Goal: Find specific page/section: Find specific page/section

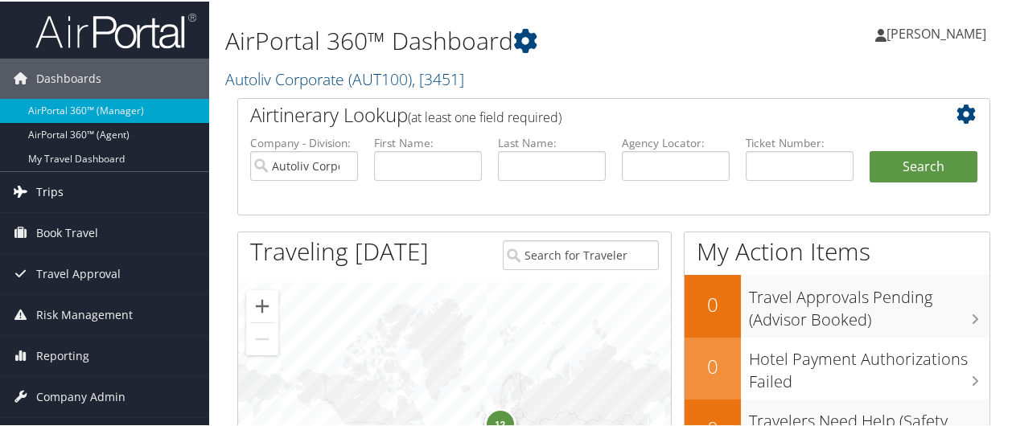
click at [93, 190] on link "Trips" at bounding box center [104, 191] width 209 height 40
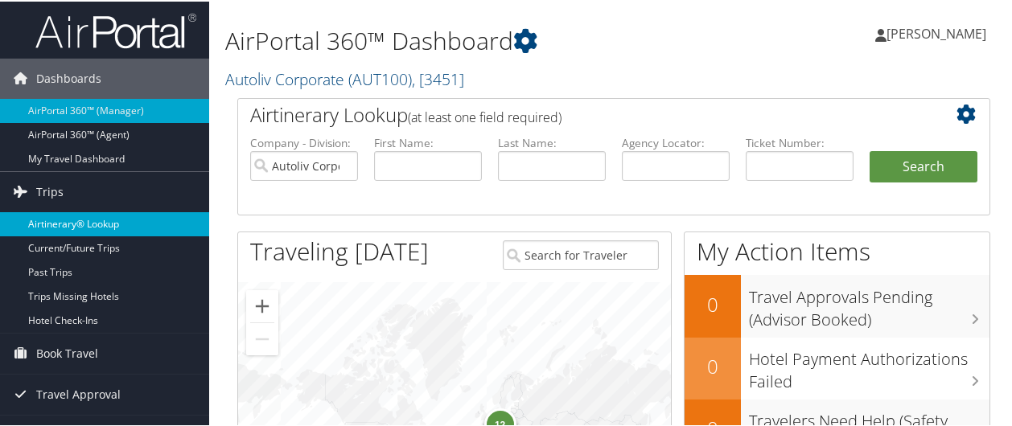
click at [120, 228] on link "Airtinerary® Lookup" at bounding box center [104, 223] width 209 height 24
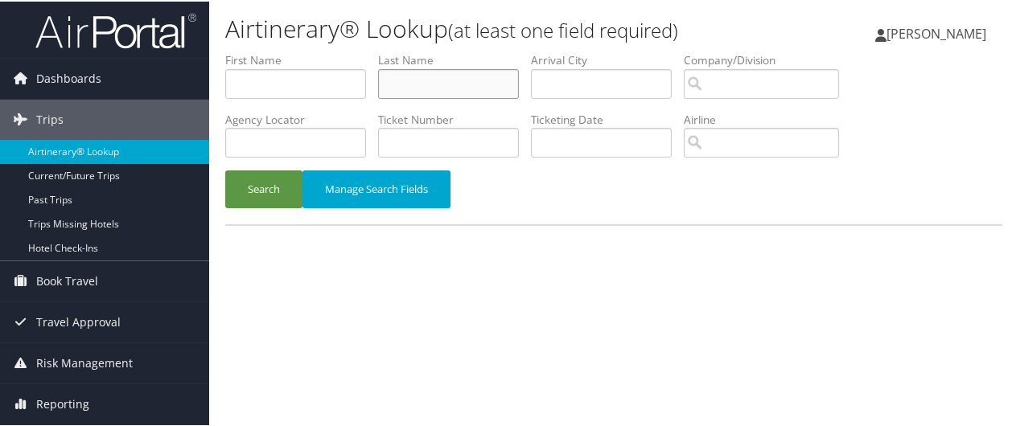
click at [419, 84] on input "text" at bounding box center [448, 83] width 141 height 30
type input "nellis"
click at [262, 191] on button "Search" at bounding box center [263, 188] width 77 height 38
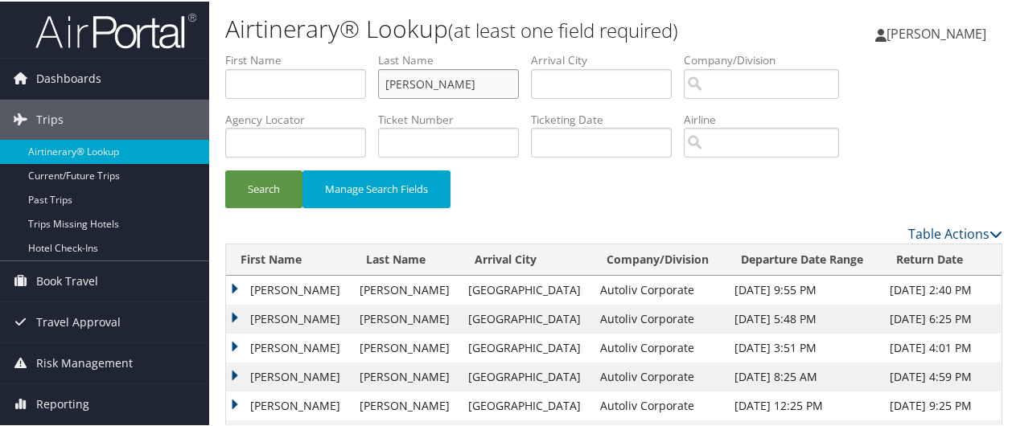
click at [435, 83] on input "[PERSON_NAME]" at bounding box center [448, 83] width 141 height 30
click at [274, 185] on button "Search" at bounding box center [263, 188] width 77 height 38
click at [232, 315] on td "ANTHONY JOSEPH" at bounding box center [289, 317] width 126 height 29
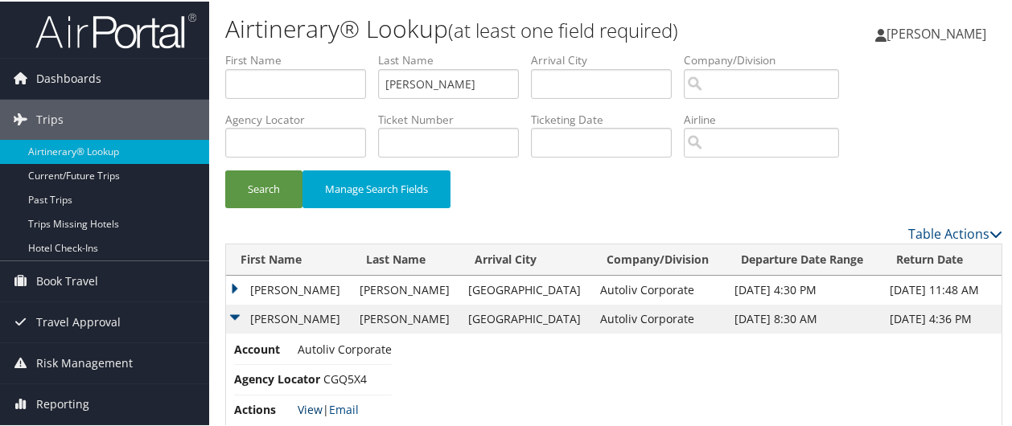
click at [313, 405] on link "View" at bounding box center [310, 408] width 25 height 15
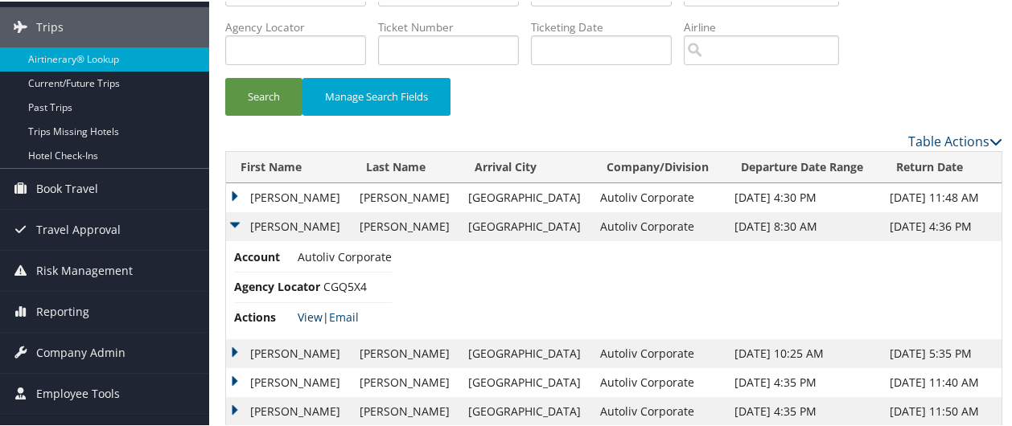
scroll to position [121, 0]
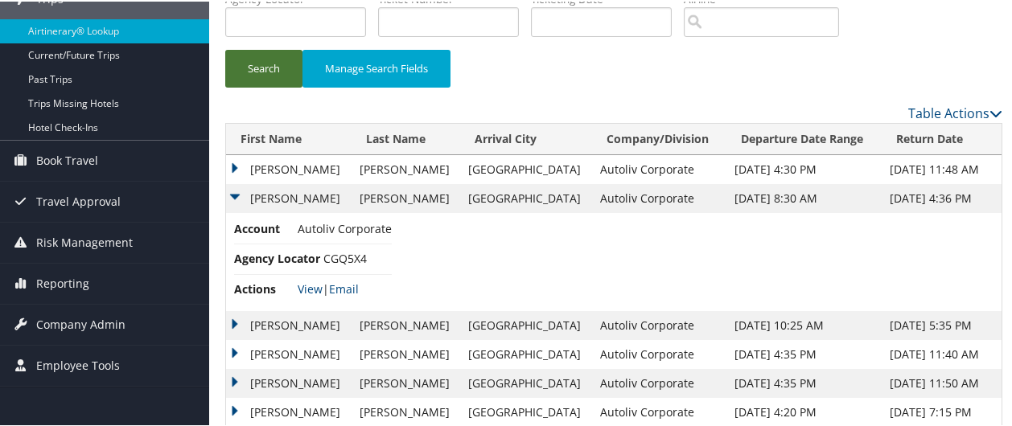
click at [264, 71] on button "Search" at bounding box center [263, 67] width 77 height 38
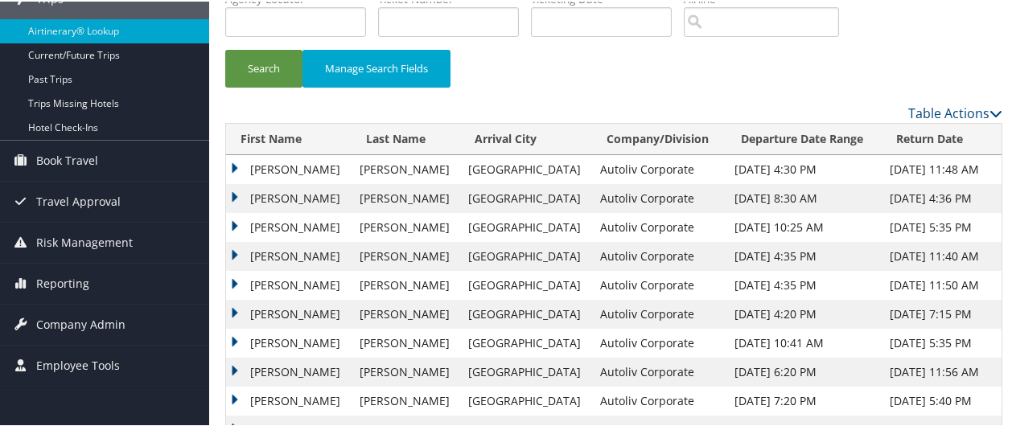
click at [235, 251] on td "ANTHONY JOSEPH" at bounding box center [289, 255] width 126 height 29
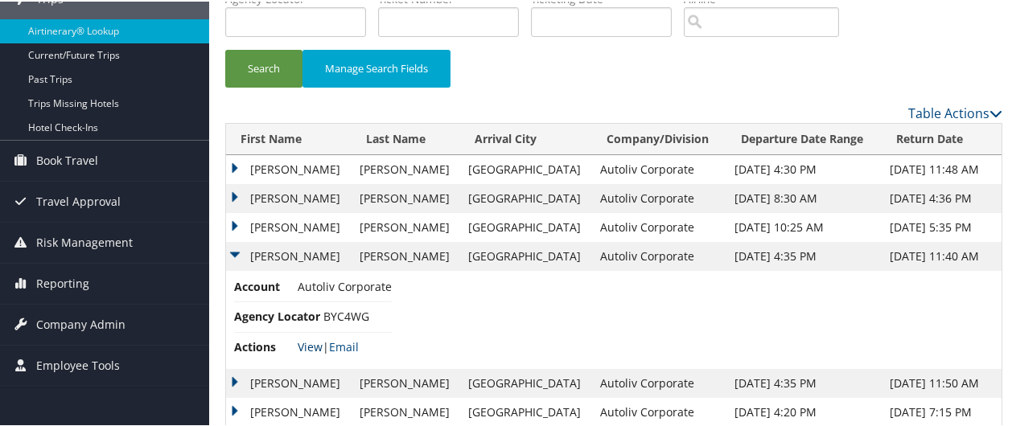
click at [315, 344] on link "View" at bounding box center [310, 345] width 25 height 15
click at [266, 68] on button "Search" at bounding box center [263, 67] width 77 height 38
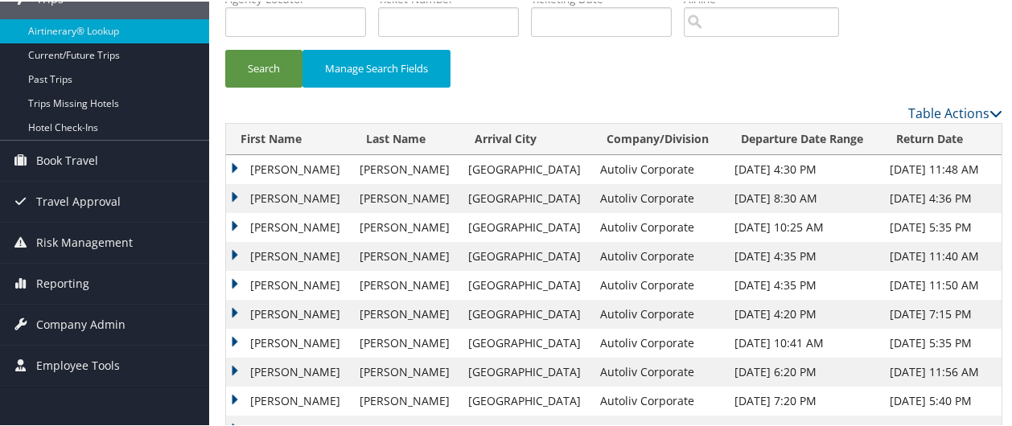
click at [231, 252] on td "ANTHONY JOSEPH" at bounding box center [289, 255] width 126 height 29
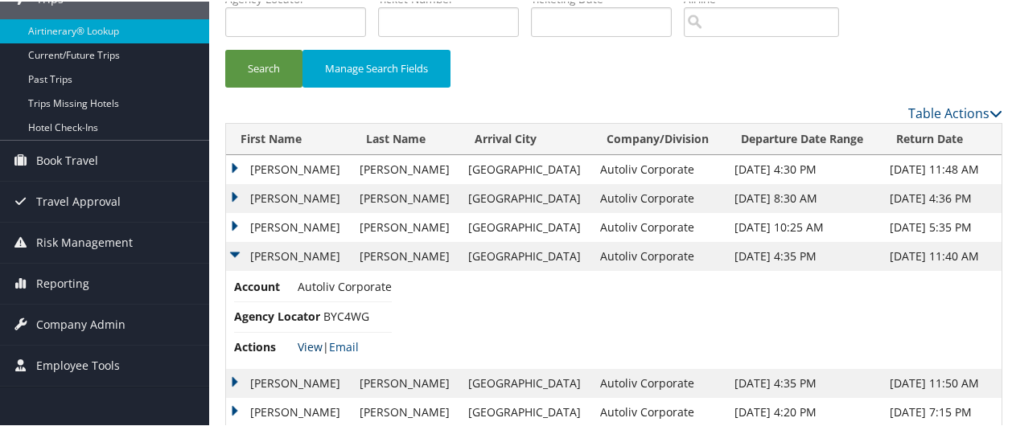
click at [311, 340] on link "View" at bounding box center [310, 345] width 25 height 15
click at [268, 70] on button "Search" at bounding box center [263, 67] width 77 height 38
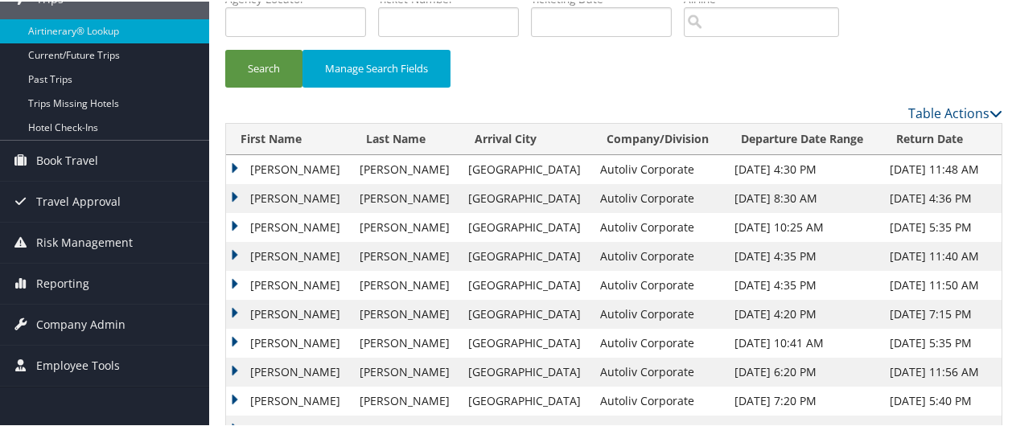
click at [235, 251] on td "ANTHONY JOSEPH" at bounding box center [289, 255] width 126 height 29
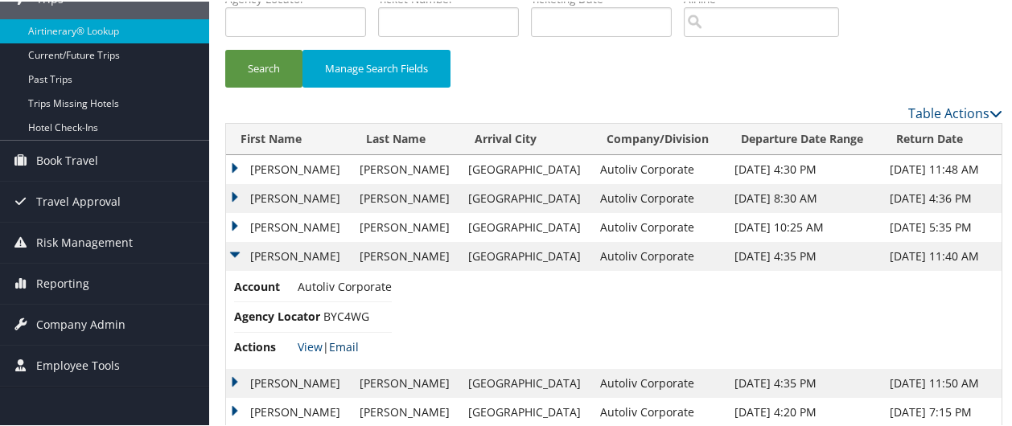
click at [344, 346] on link "Email" at bounding box center [344, 345] width 30 height 15
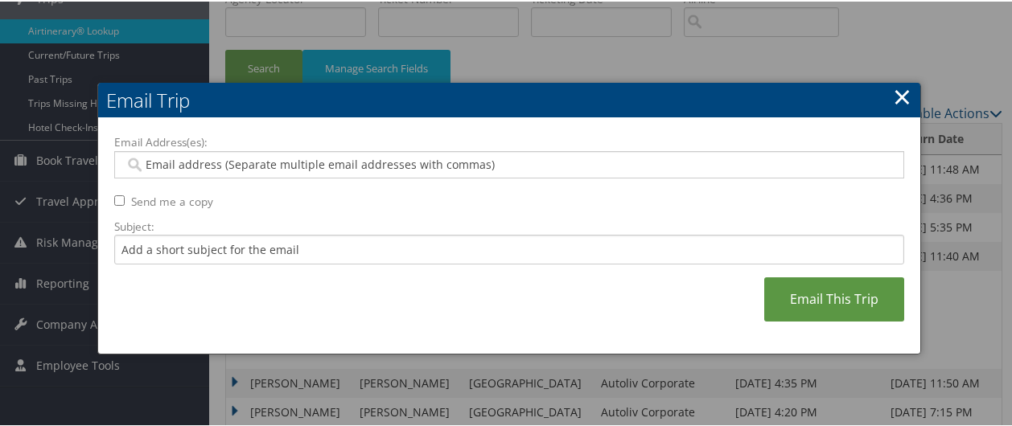
click at [295, 163] on input "Email Address(es):" at bounding box center [510, 163] width 770 height 16
type input "[PERSON_NAME]"
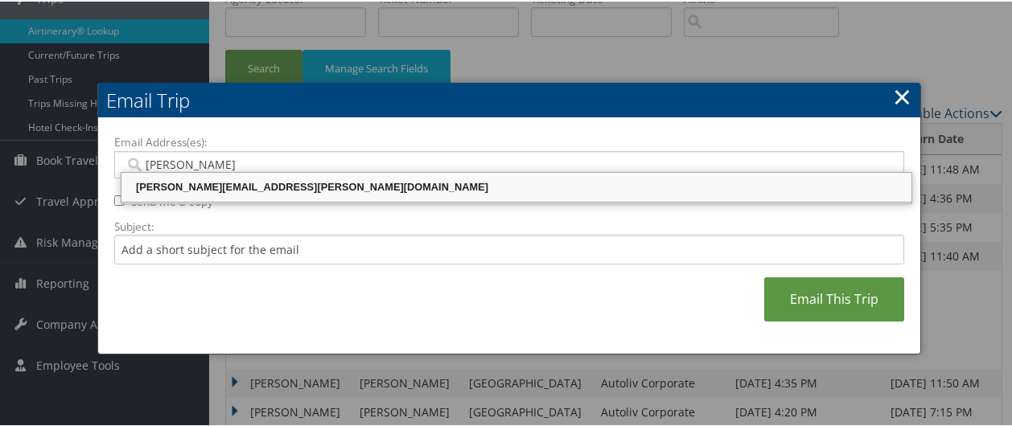
click at [254, 183] on div "[PERSON_NAME][EMAIL_ADDRESS][PERSON_NAME][DOMAIN_NAME]" at bounding box center [516, 186] width 785 height 16
type input "[PERSON_NAME][EMAIL_ADDRESS][PERSON_NAME][DOMAIN_NAME]"
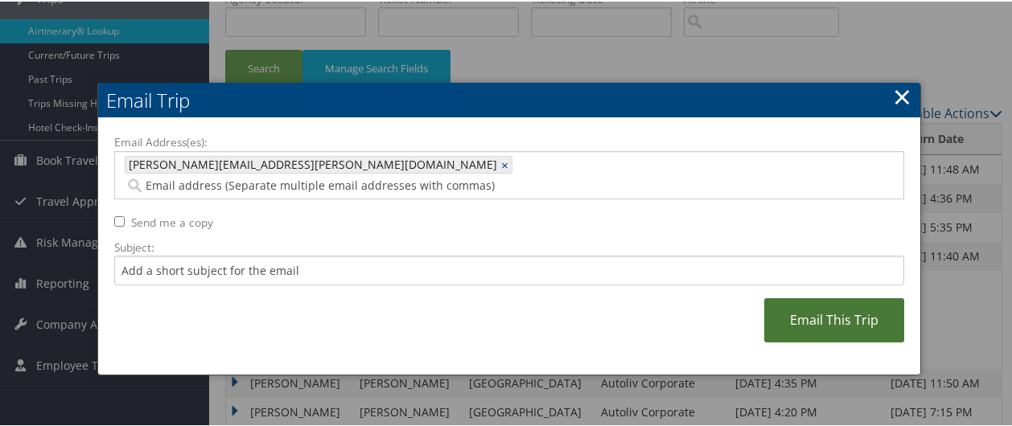
click at [830, 300] on link "Email This Trip" at bounding box center [834, 319] width 140 height 44
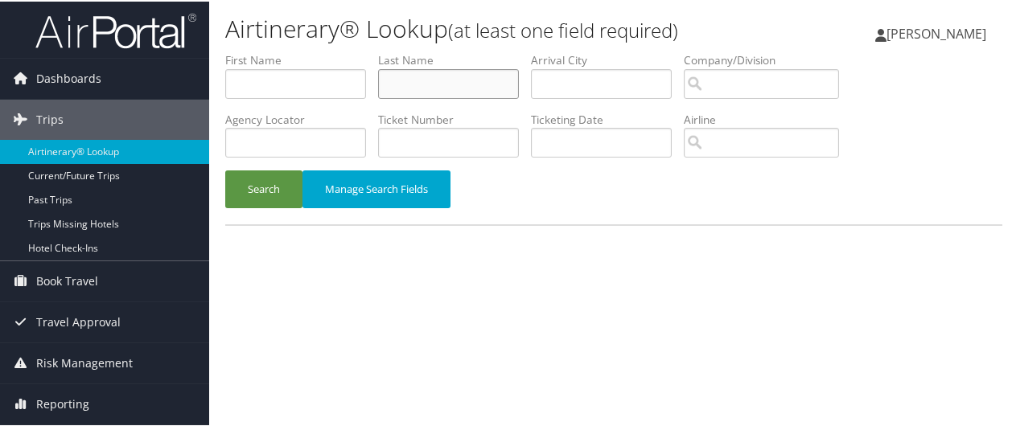
click at [484, 76] on input "text" at bounding box center [448, 83] width 141 height 30
type input "nellis"
click at [277, 187] on button "Search" at bounding box center [263, 188] width 77 height 38
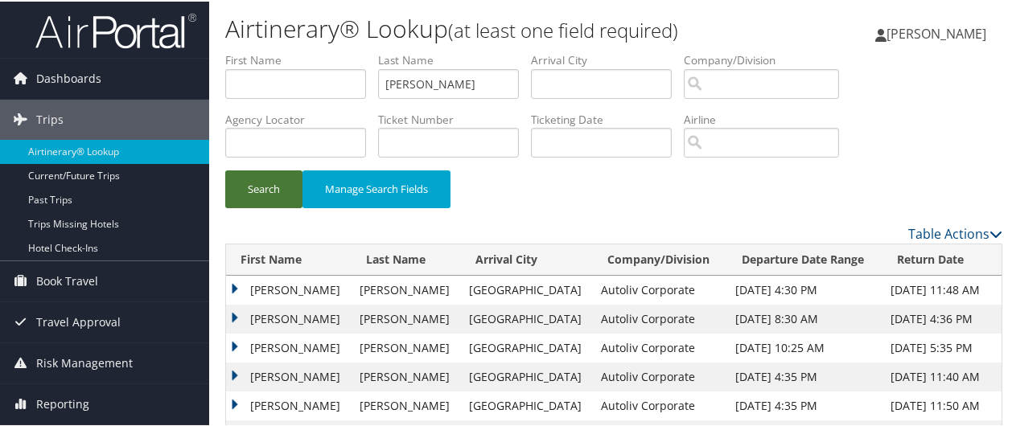
click at [247, 184] on button "Search" at bounding box center [263, 188] width 77 height 38
click at [232, 370] on td "ANTHONY JOSEPH" at bounding box center [289, 375] width 126 height 29
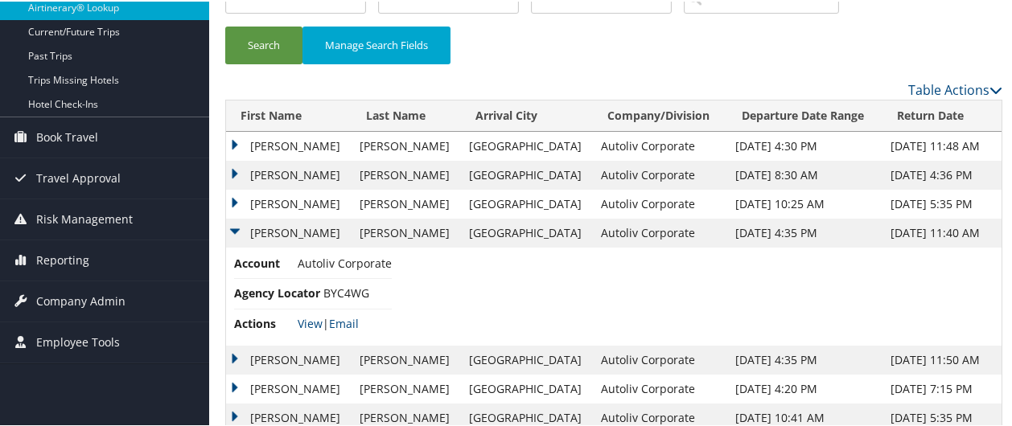
scroll to position [146, 0]
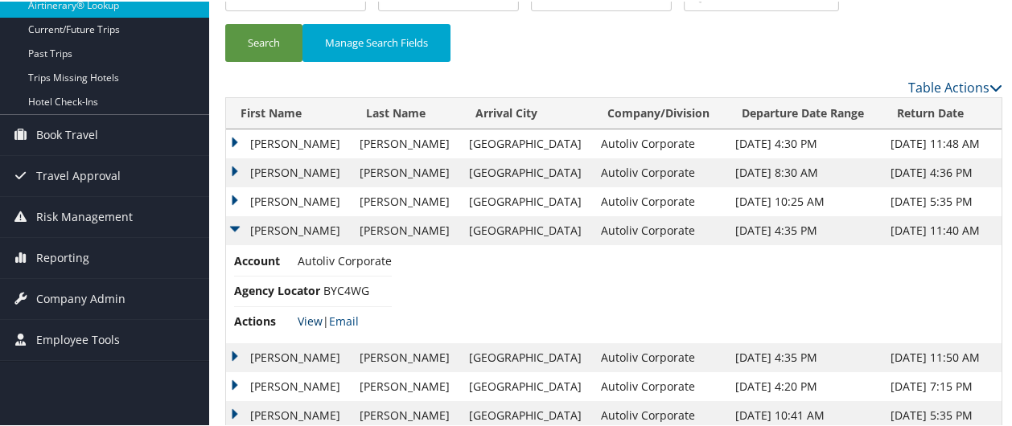
click at [311, 320] on link "View" at bounding box center [310, 319] width 25 height 15
click at [309, 322] on link "View" at bounding box center [310, 319] width 25 height 15
click at [265, 47] on button "Search" at bounding box center [263, 42] width 77 height 38
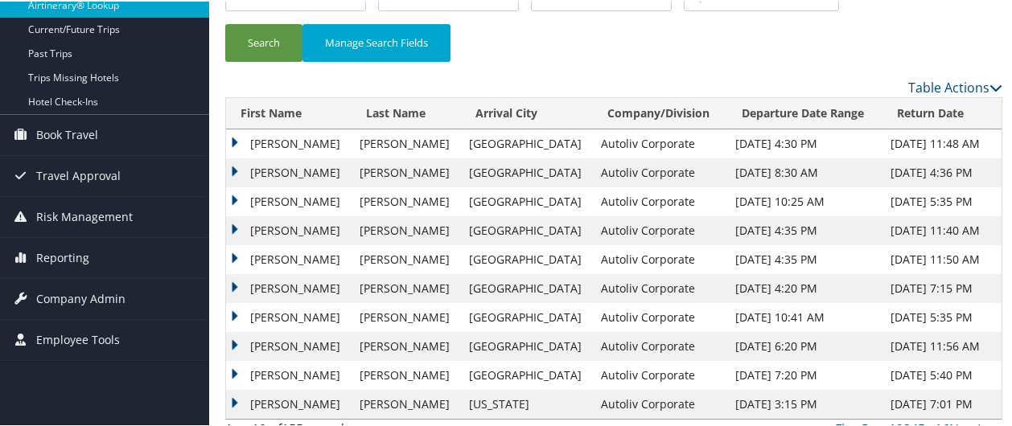
click at [232, 228] on td "ANTHONY JOSEPH" at bounding box center [289, 229] width 126 height 29
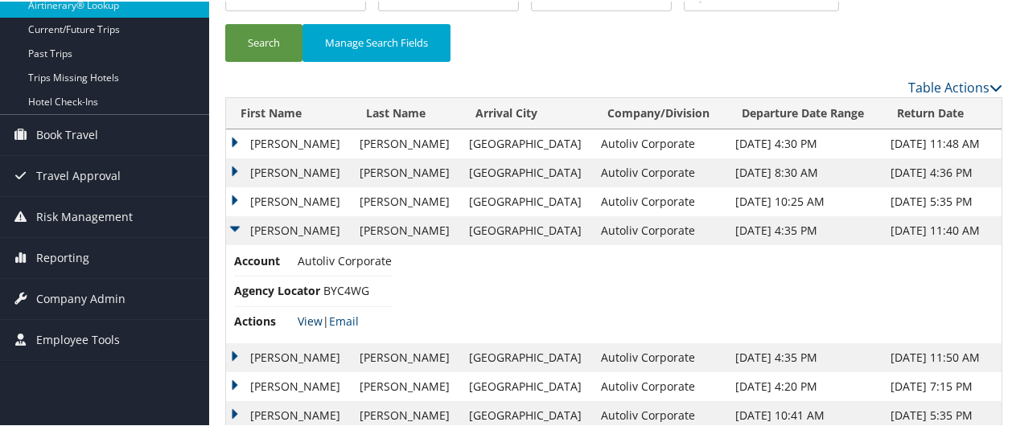
click at [309, 320] on link "View" at bounding box center [310, 319] width 25 height 15
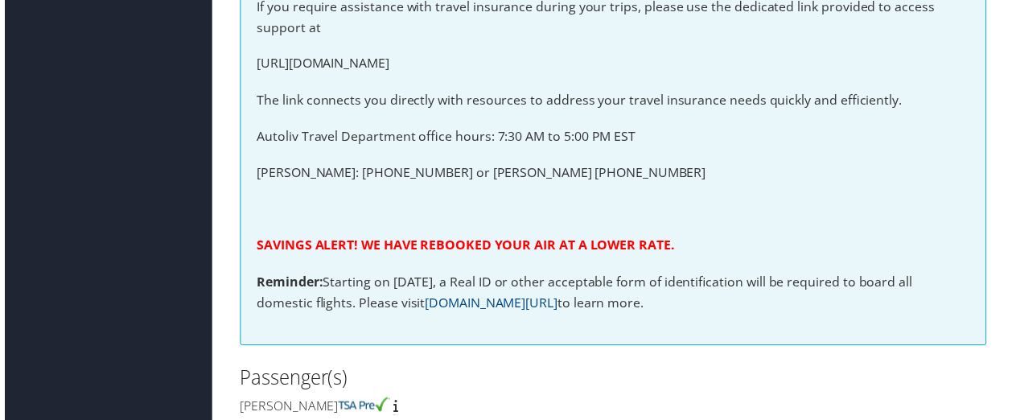
scroll to position [637, 0]
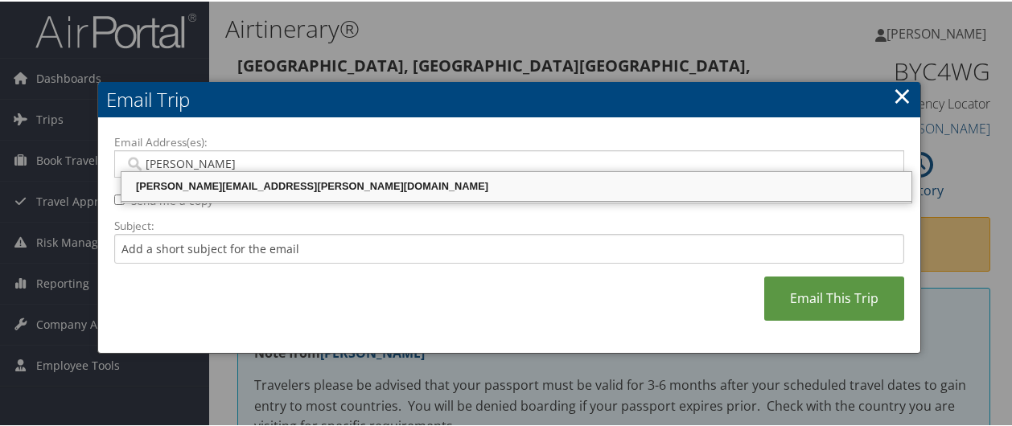
click at [233, 185] on div "[PERSON_NAME][EMAIL_ADDRESS][PERSON_NAME][DOMAIN_NAME]" at bounding box center [516, 185] width 785 height 16
type input "[PERSON_NAME][EMAIL_ADDRESS][PERSON_NAME][DOMAIN_NAME]"
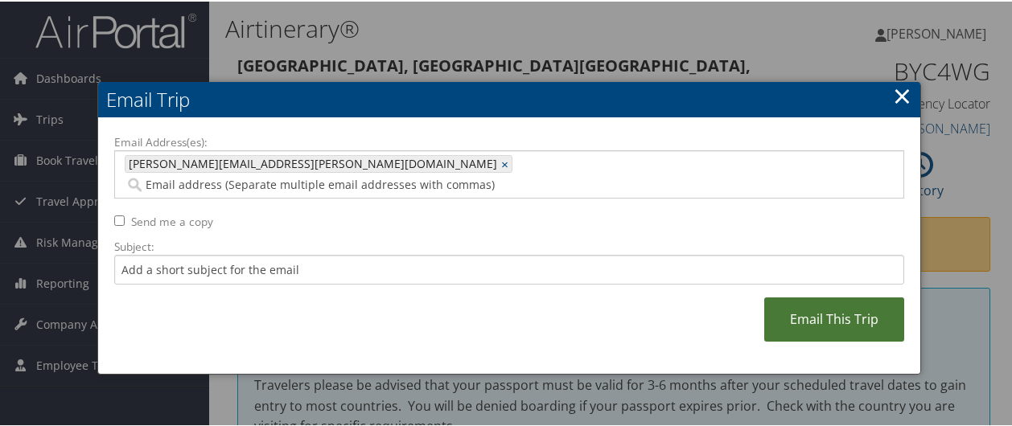
click at [841, 299] on link "Email This Trip" at bounding box center [834, 318] width 140 height 44
